Goal: Check status: Check status

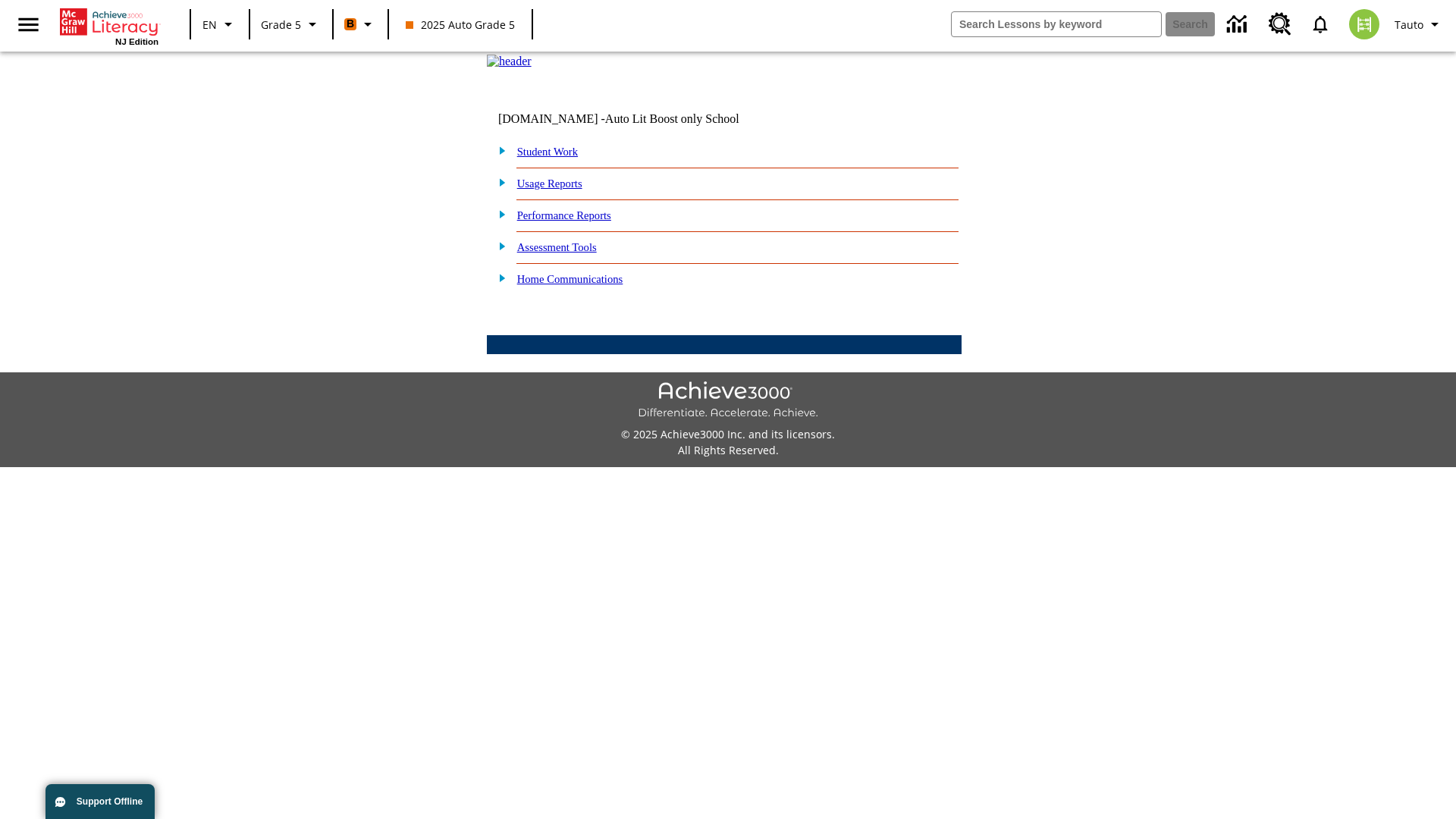
click at [558, 157] on link "Student Work" at bounding box center [547, 152] width 60 height 12
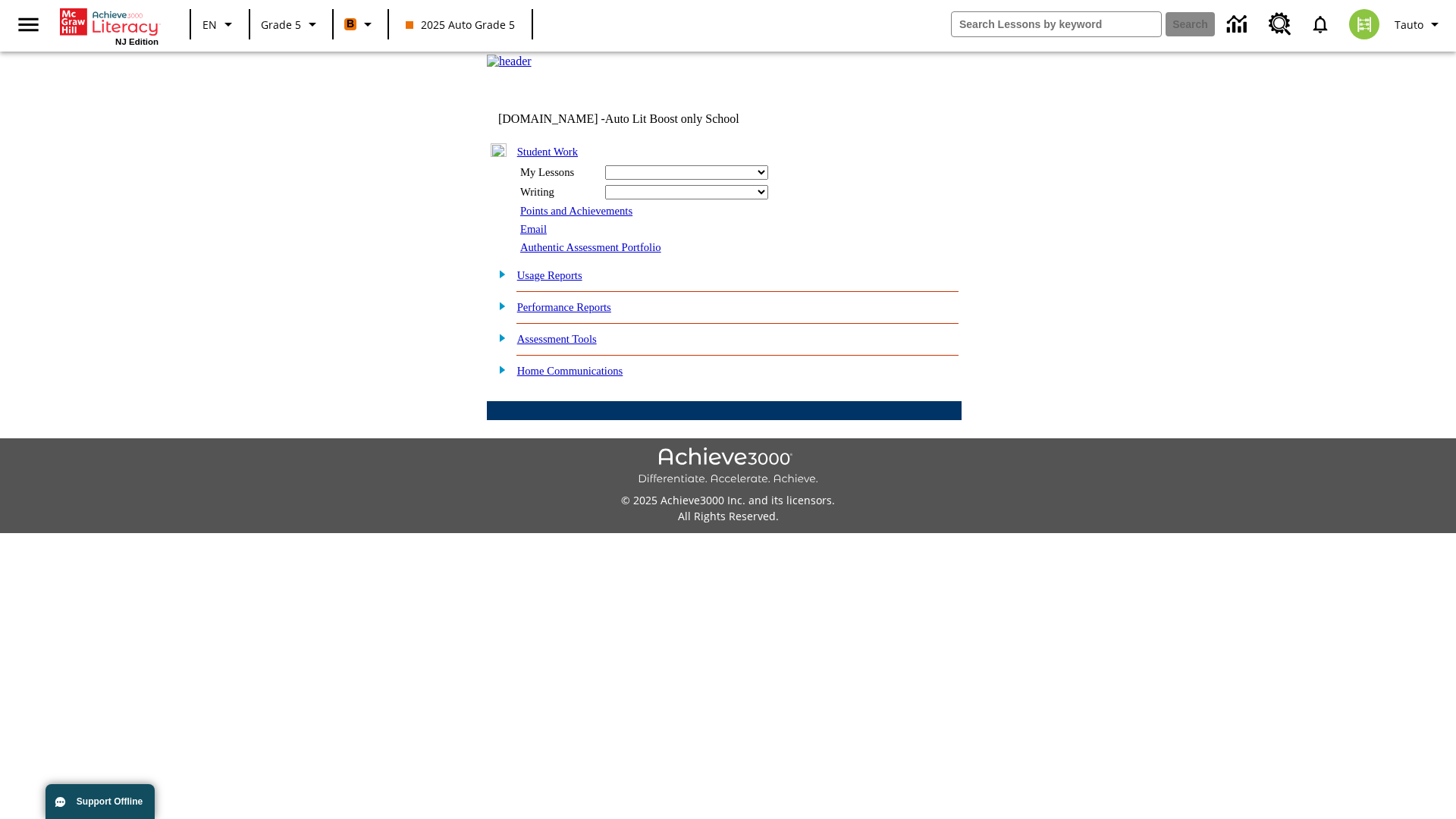
select select "/options/reports/?report_id=12&atype=21&section=2"
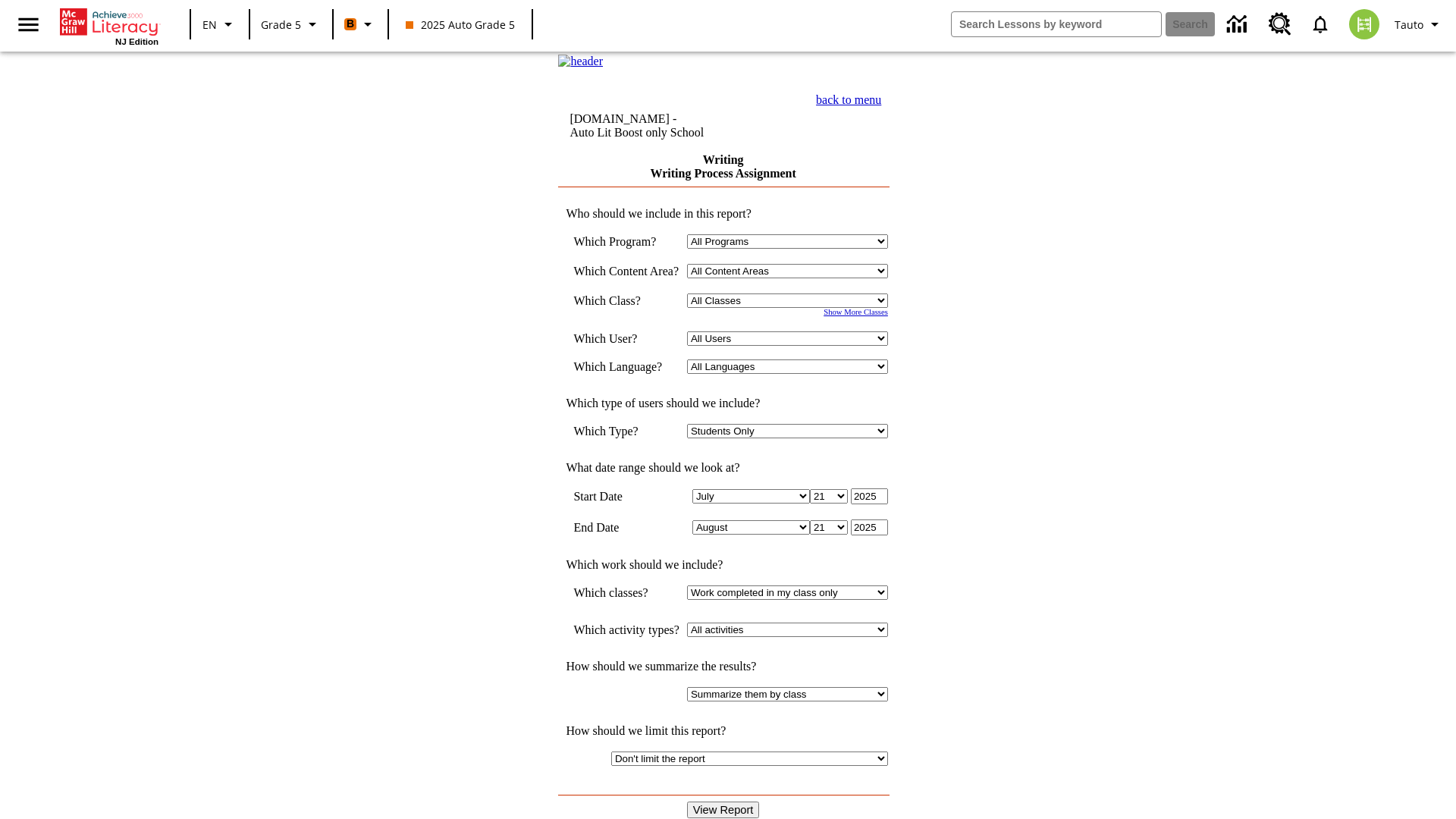
click at [792, 308] on select "Select a Class: All Classes 2025 Auto Grade 5 OL 2025 Auto Grade 6" at bounding box center [787, 300] width 201 height 15
select select "11133131"
select select "21437107"
click at [725, 801] on input "View Report" at bounding box center [723, 809] width 72 height 17
